Goal: Information Seeking & Learning: Learn about a topic

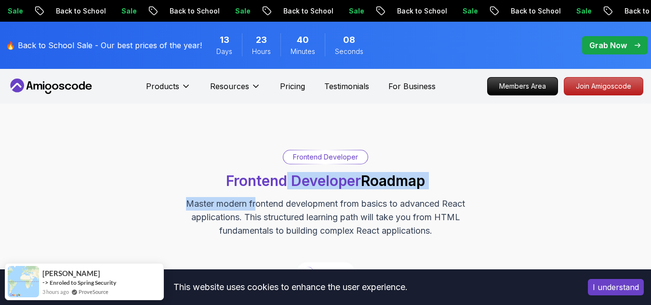
drag, startPoint x: 596, startPoint y: 92, endPoint x: 594, endPoint y: 102, distance: 9.7
click at [598, 91] on p "Join Amigoscode" at bounding box center [603, 86] width 79 height 17
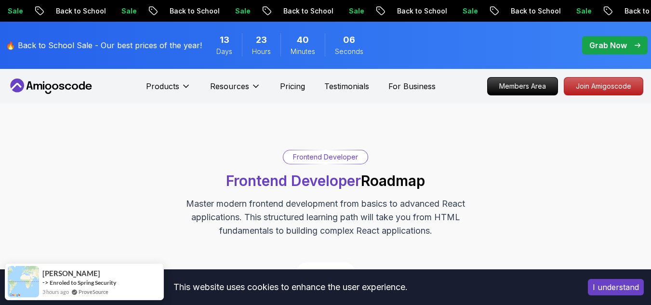
click at [553, 170] on div "Frontend Developer Frontend Developer Roadmap Master modern frontend developmen…" at bounding box center [325, 194] width 641 height 88
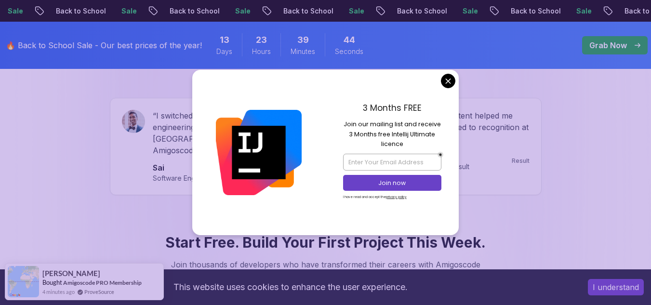
scroll to position [1219, 0]
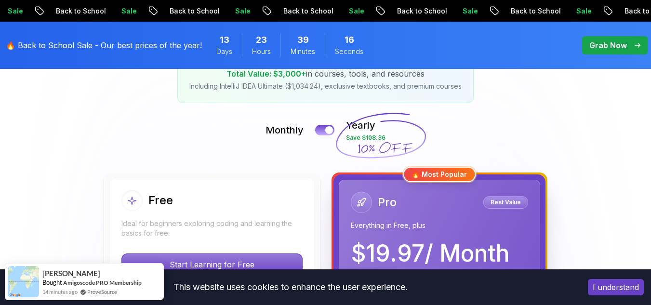
scroll to position [0, 0]
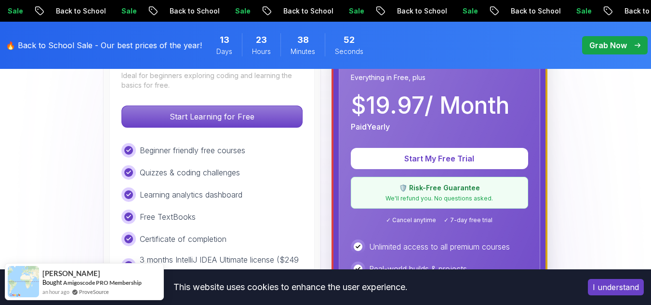
scroll to position [347, 0]
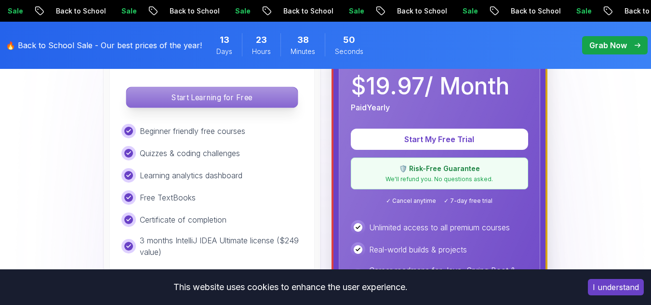
click at [270, 95] on p "Start Learning for Free" at bounding box center [211, 97] width 171 height 20
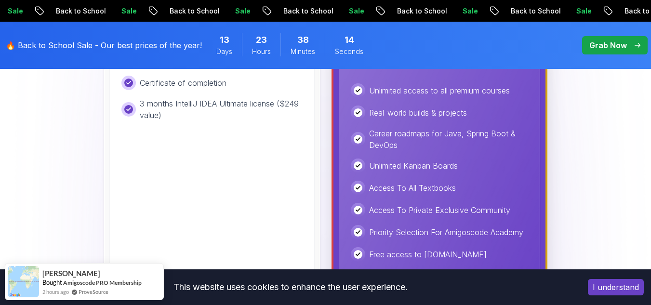
scroll to position [467, 0]
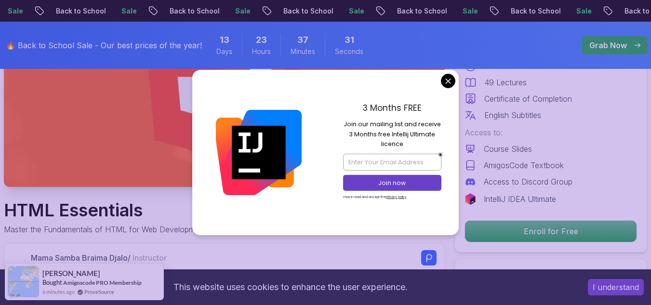
scroll to position [116, 0]
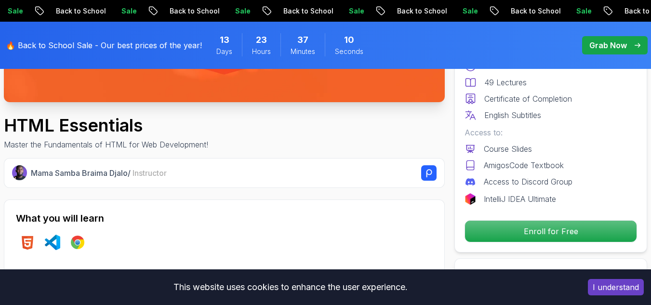
scroll to position [266, 0]
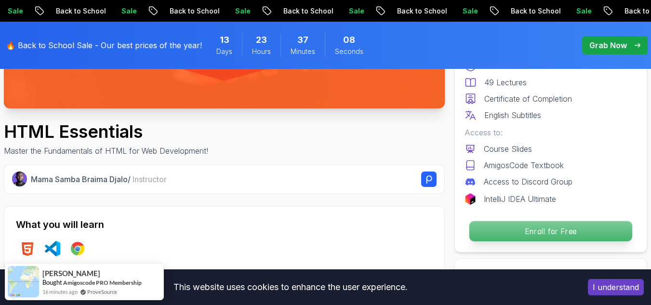
click at [561, 232] on p "Enroll for Free" at bounding box center [550, 231] width 163 height 20
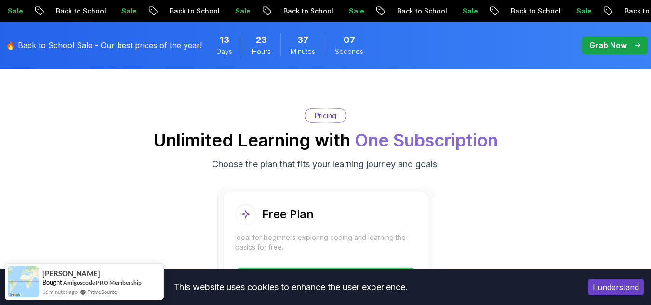
scroll to position [1960, 0]
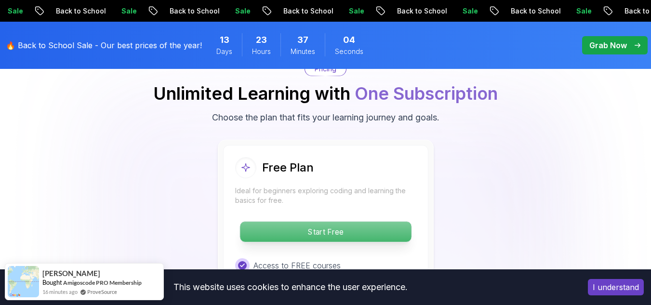
click at [371, 228] on p "Start Free" at bounding box center [325, 232] width 171 height 20
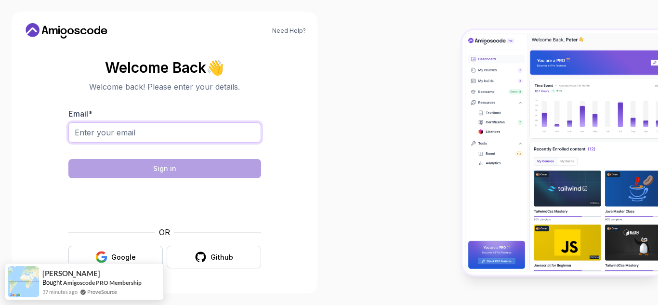
click at [154, 128] on input "Email *" at bounding box center [164, 132] width 193 height 20
type input "marufhasan07226@gmail.com"
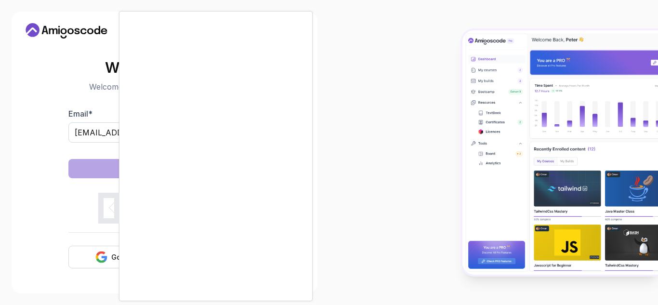
click at [43, 171] on div at bounding box center [329, 152] width 658 height 305
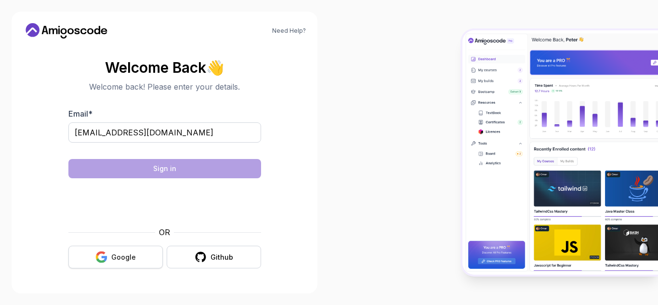
click at [118, 259] on div "Google" at bounding box center [123, 257] width 25 height 10
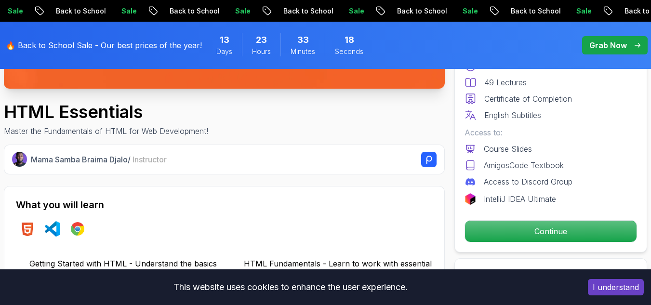
scroll to position [275, 0]
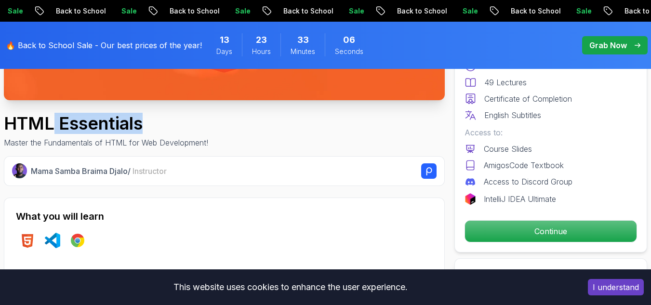
drag, startPoint x: 141, startPoint y: 121, endPoint x: 53, endPoint y: 128, distance: 88.4
click at [53, 128] on h1 "HTML Essentials" at bounding box center [106, 123] width 204 height 19
copy h1 "Essentials"
click at [330, 116] on div "HTML Essentials Master the Fundamentals of HTML for Web Development!" at bounding box center [224, 131] width 441 height 35
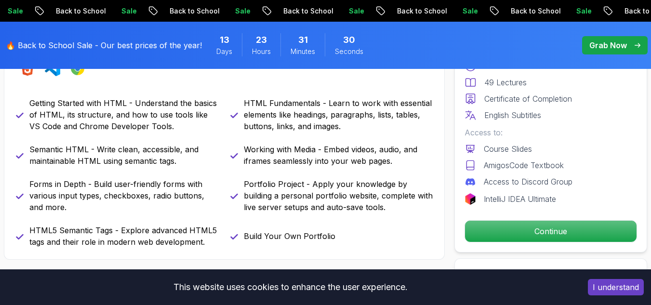
scroll to position [448, 0]
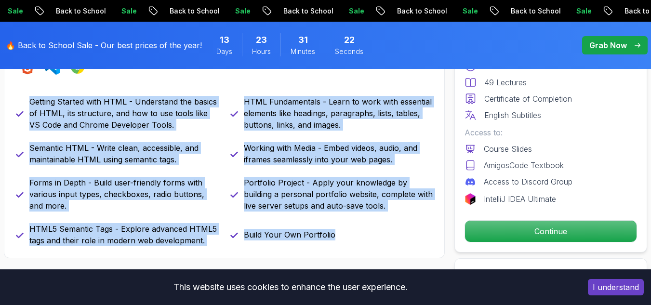
drag, startPoint x: 23, startPoint y: 95, endPoint x: 348, endPoint y: 251, distance: 360.5
click at [348, 251] on div "What you will learn html vscode chrome Getting Started with HTML - Understand t…" at bounding box center [224, 141] width 441 height 234
copy div "Getting Started with HTML - Understand the basics of HTML, its structure, and h…"
click at [411, 91] on div "What you will learn html vscode chrome Getting Started with HTML - Understand t…" at bounding box center [224, 141] width 441 height 234
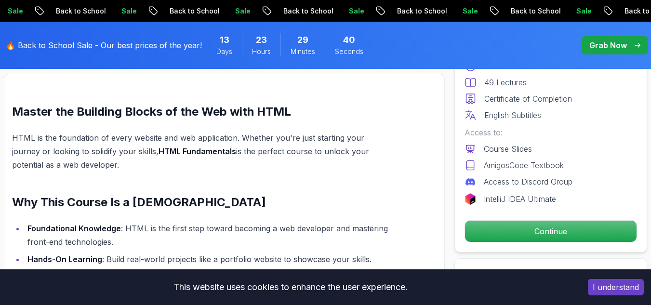
scroll to position [666, 0]
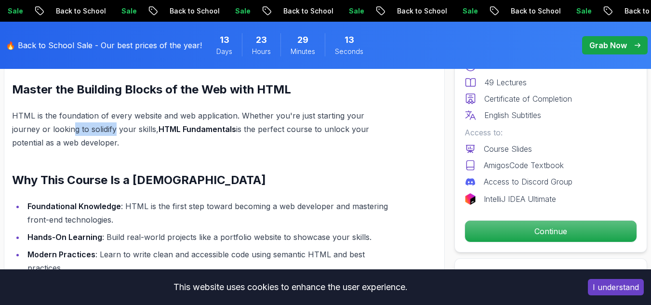
drag, startPoint x: 86, startPoint y: 128, endPoint x: 43, endPoint y: 128, distance: 42.9
click at [43, 128] on p "HTML is the foundation of every website and web application. Whether you're jus…" at bounding box center [203, 129] width 382 height 40
drag, startPoint x: 10, startPoint y: 110, endPoint x: 74, endPoint y: 144, distance: 72.4
copy p "HTML is the foundation of every website and web application. Whether you're jus…"
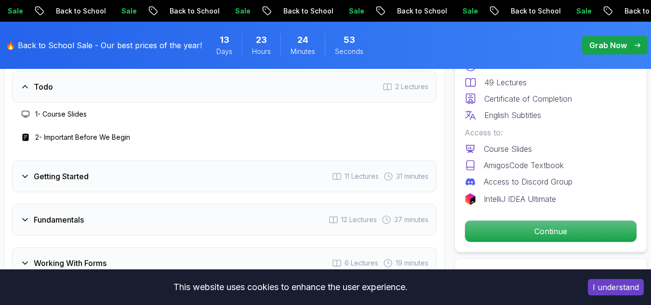
scroll to position [1302, 0]
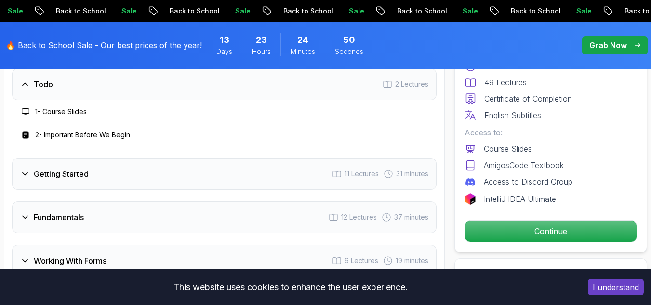
click at [266, 175] on div "Getting Started 11 Lectures 31 minutes" at bounding box center [224, 174] width 424 height 32
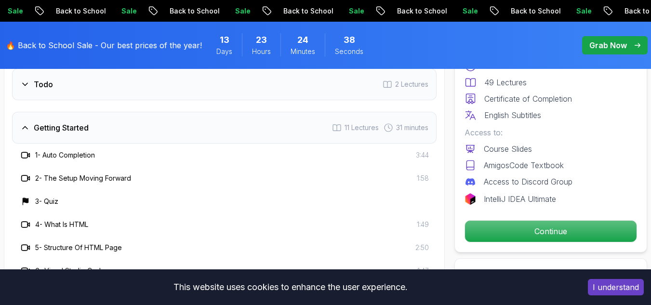
click at [247, 160] on div "1 - Auto Completion 3:44" at bounding box center [224, 155] width 409 height 12
click at [77, 157] on h3 "1 - Auto Completion" at bounding box center [65, 155] width 60 height 10
click at [27, 158] on icon at bounding box center [25, 155] width 6 height 6
click at [37, 154] on h3 "1 - Auto Completion" at bounding box center [65, 155] width 60 height 10
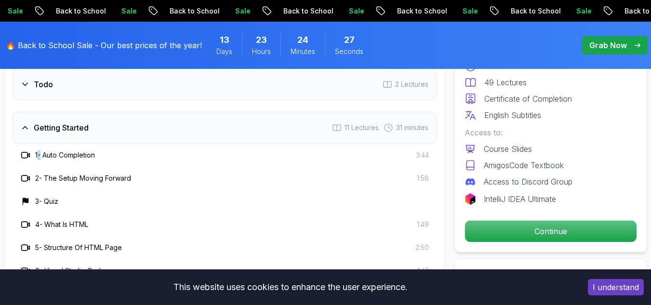
click at [408, 132] on span "31 minutes" at bounding box center [412, 128] width 32 height 10
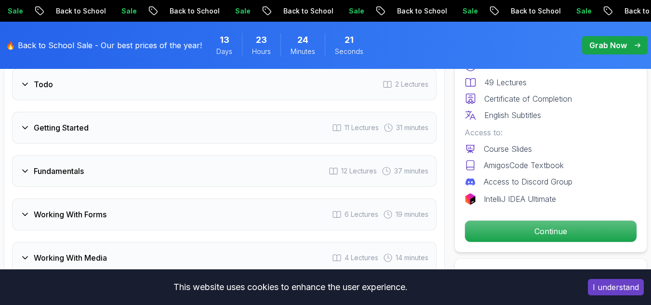
click at [273, 128] on div "Getting Started 11 Lectures 31 minutes" at bounding box center [224, 128] width 424 height 32
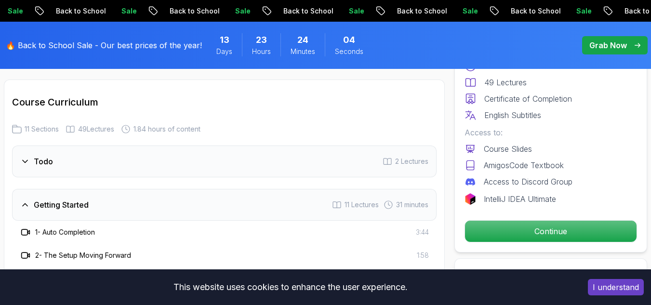
scroll to position [1201, 0]
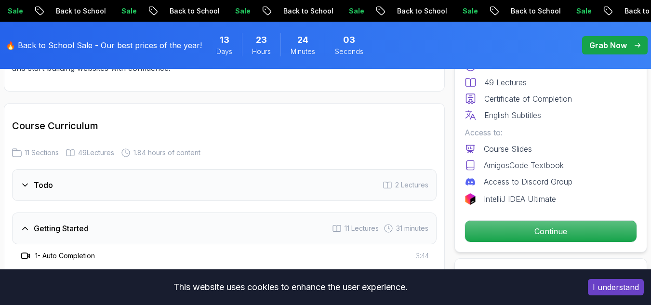
click at [187, 186] on div "Todo 2 Lectures" at bounding box center [224, 185] width 424 height 32
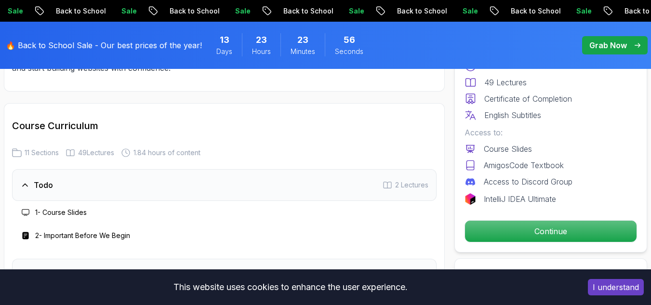
click at [72, 211] on h3 "1 - Course Slides" at bounding box center [61, 213] width 52 height 10
click at [26, 213] on icon at bounding box center [26, 213] width 8 height 8
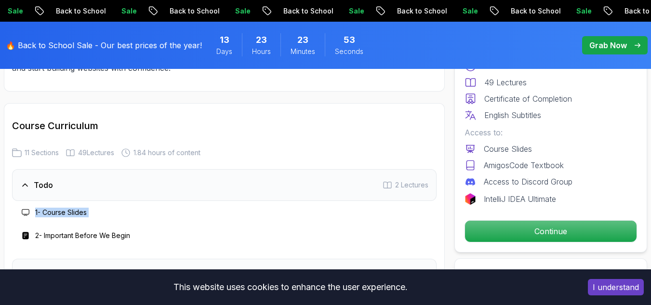
click at [26, 213] on icon at bounding box center [26, 213] width 8 height 8
click at [54, 237] on h3 "2 - Important Before We Begin" at bounding box center [82, 236] width 95 height 10
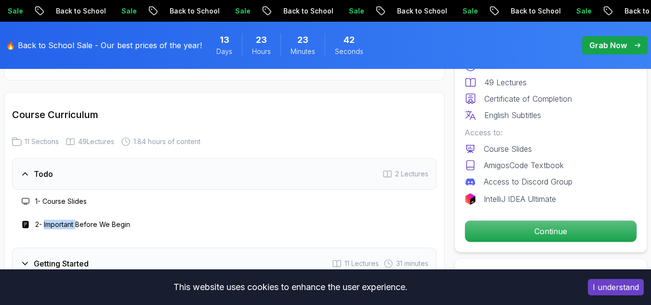
scroll to position [1224, 0]
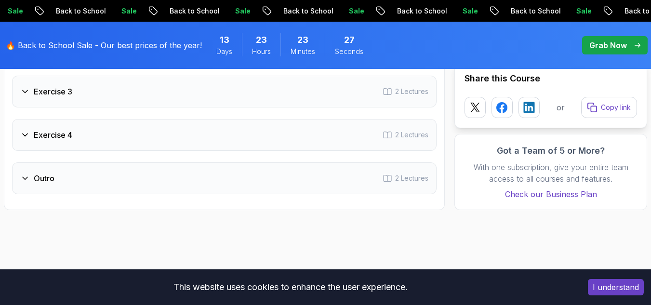
scroll to position [1683, 0]
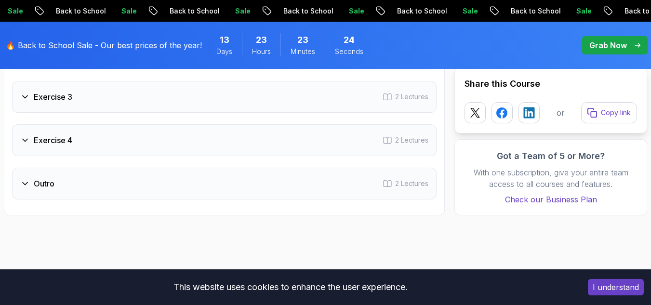
click at [395, 185] on span "2 Lectures" at bounding box center [411, 184] width 33 height 10
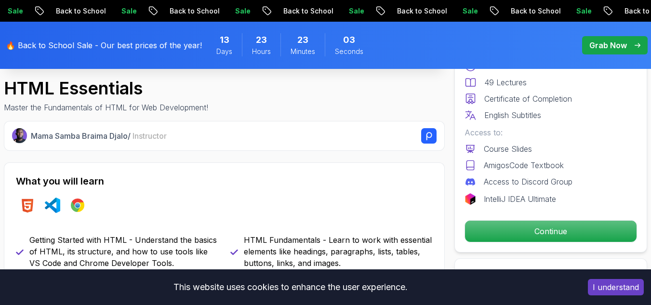
scroll to position [484, 0]
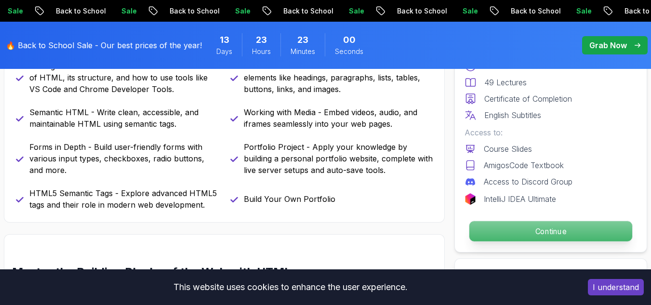
click at [565, 228] on p "Continue" at bounding box center [550, 231] width 163 height 20
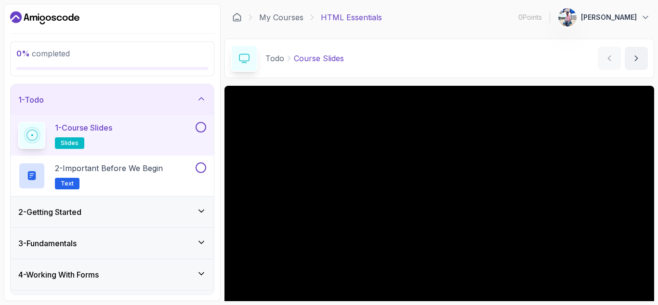
click at [200, 130] on button at bounding box center [201, 127] width 11 height 11
click at [207, 121] on div "1 - Course Slides slides" at bounding box center [112, 135] width 203 height 40
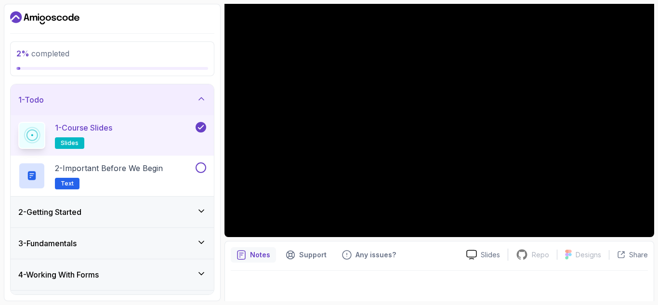
scroll to position [93, 0]
